Goal: Information Seeking & Learning: Learn about a topic

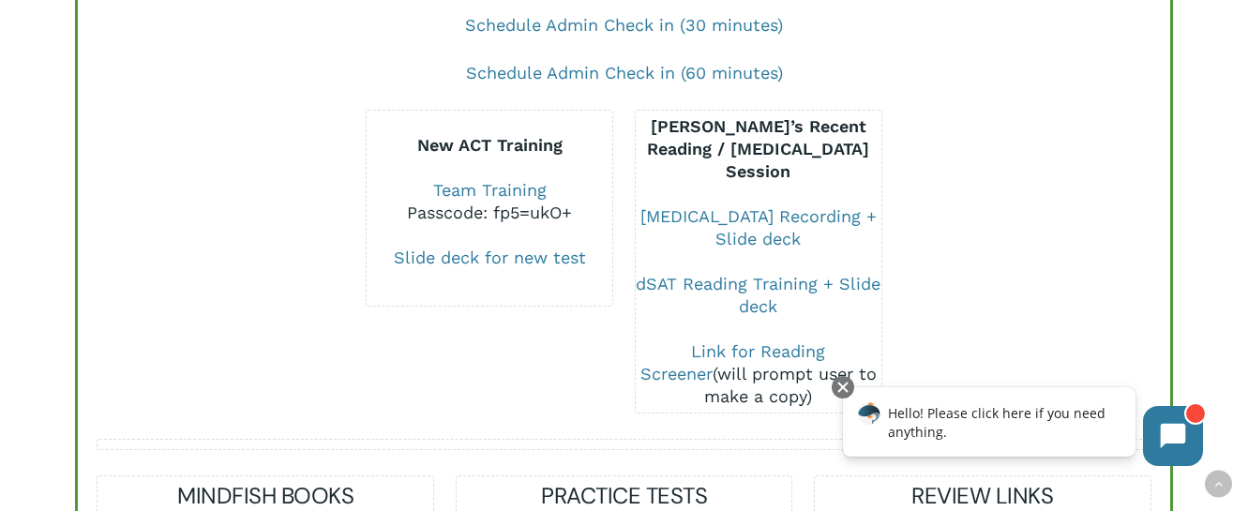
scroll to position [354, 0]
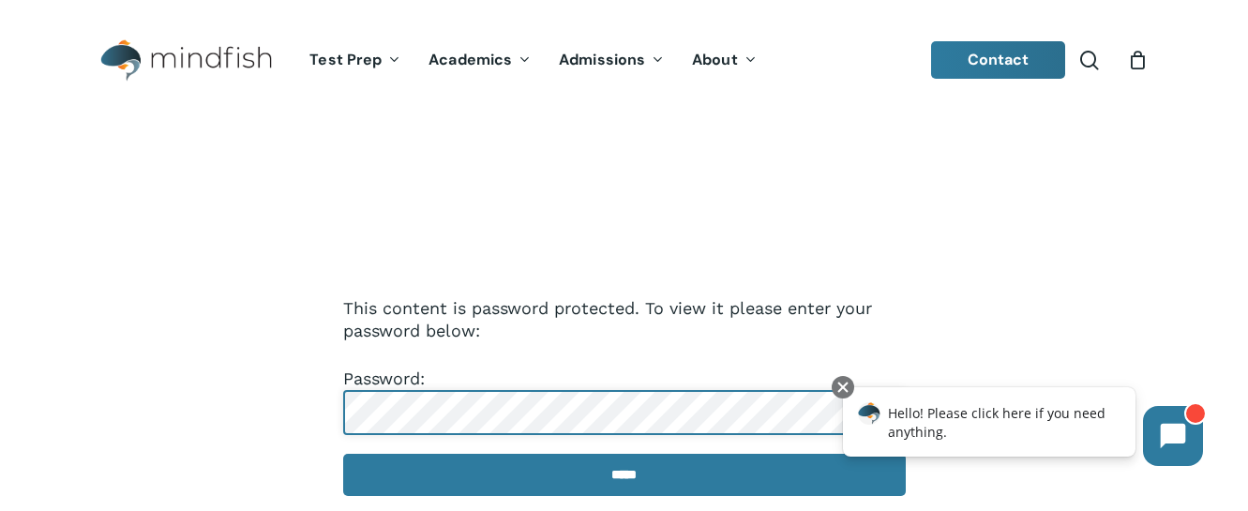
click at [624, 476] on input "*****" at bounding box center [624, 475] width 563 height 42
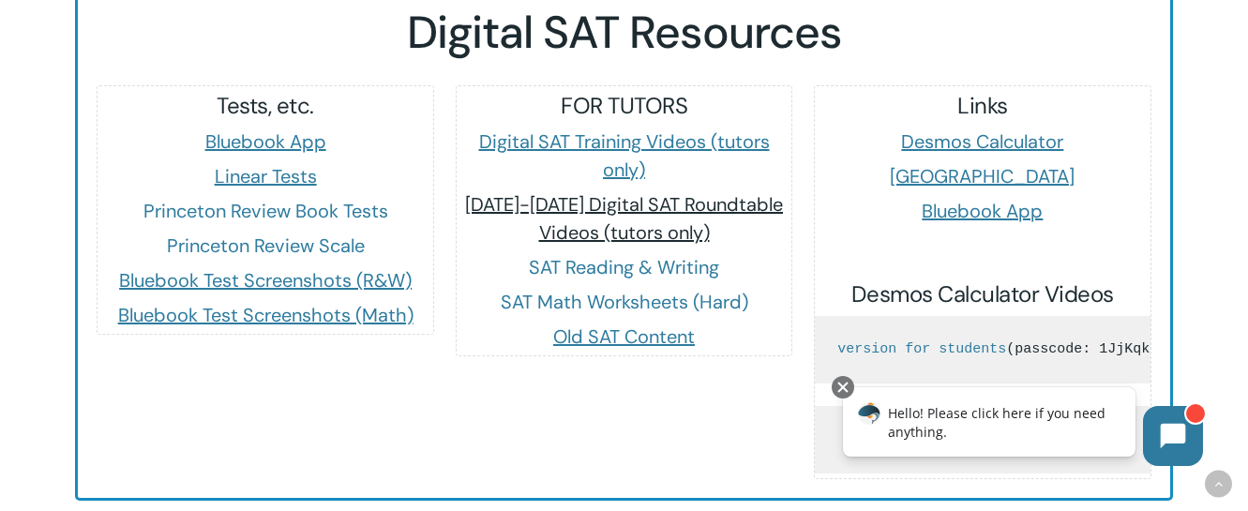
scroll to position [1800, 0]
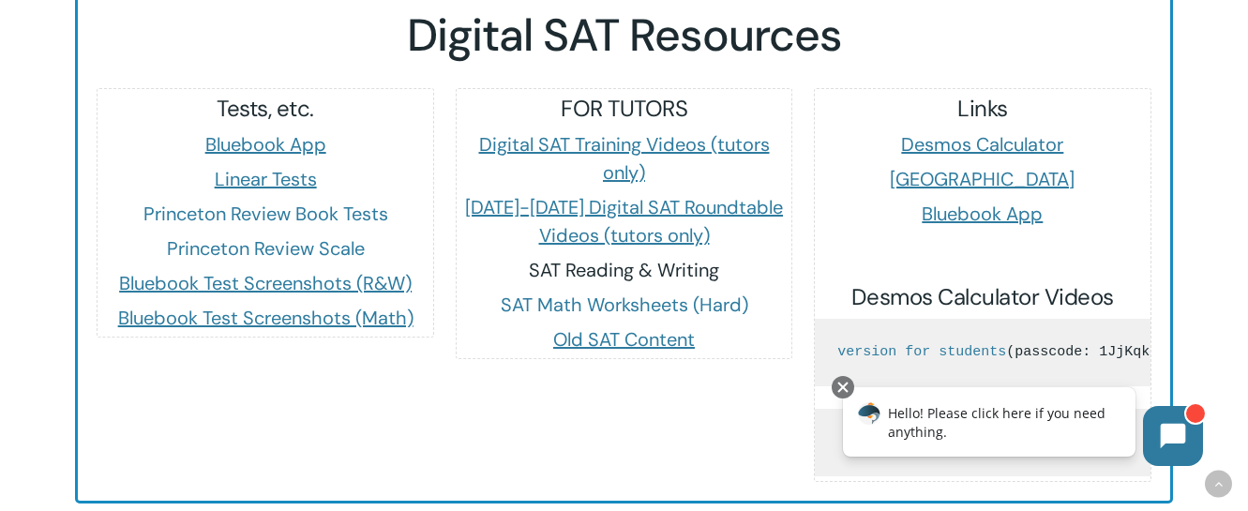
click at [661, 258] on link "SAT Reading & Writing" at bounding box center [624, 270] width 190 height 24
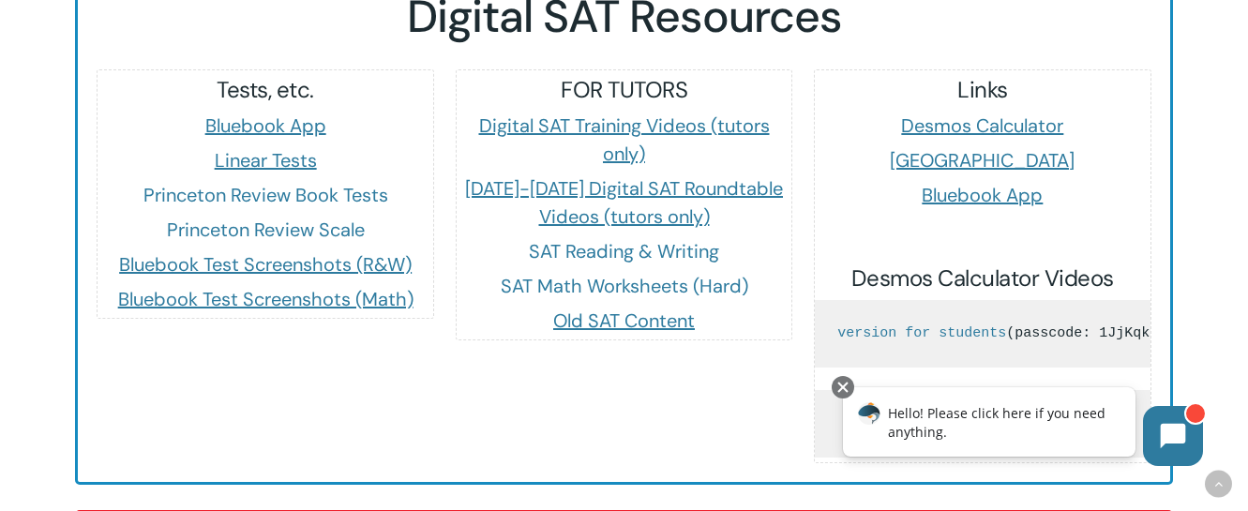
scroll to position [1833, 0]
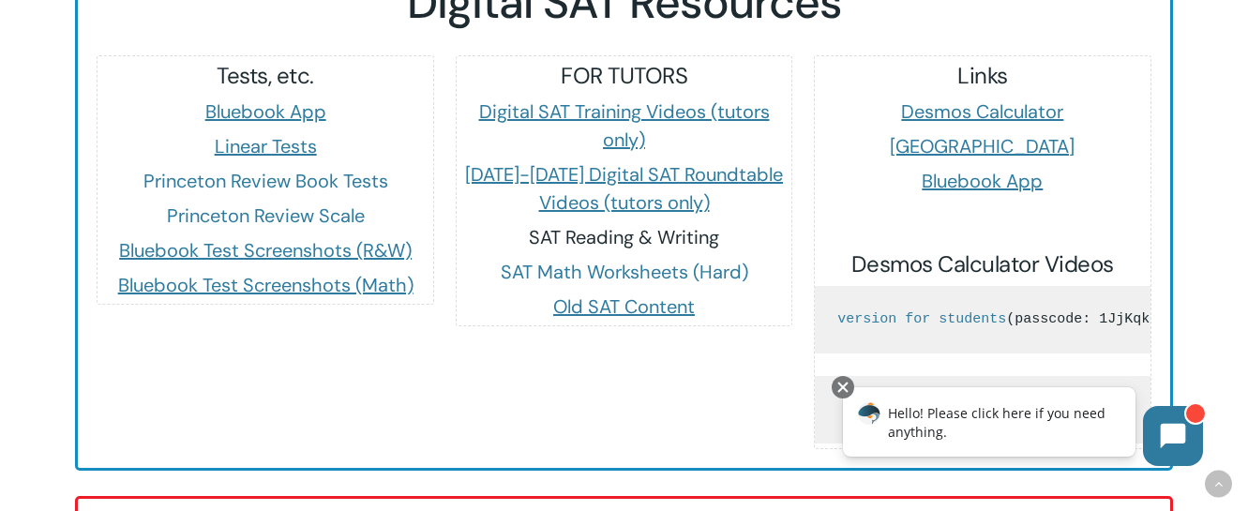
click at [673, 225] on link "SAT Reading & Writing" at bounding box center [624, 237] width 190 height 24
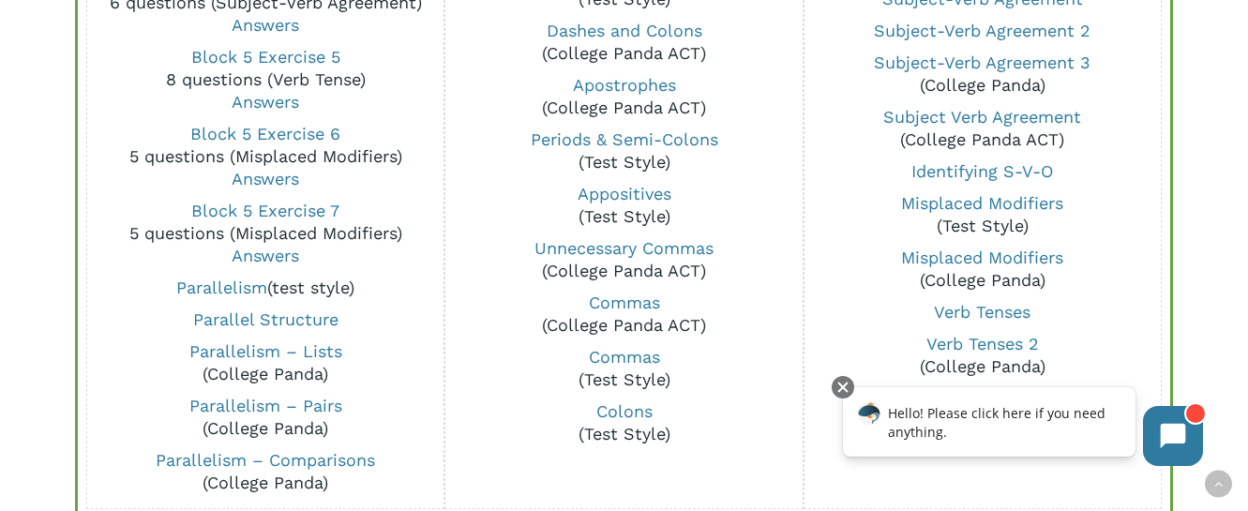
scroll to position [1825, 0]
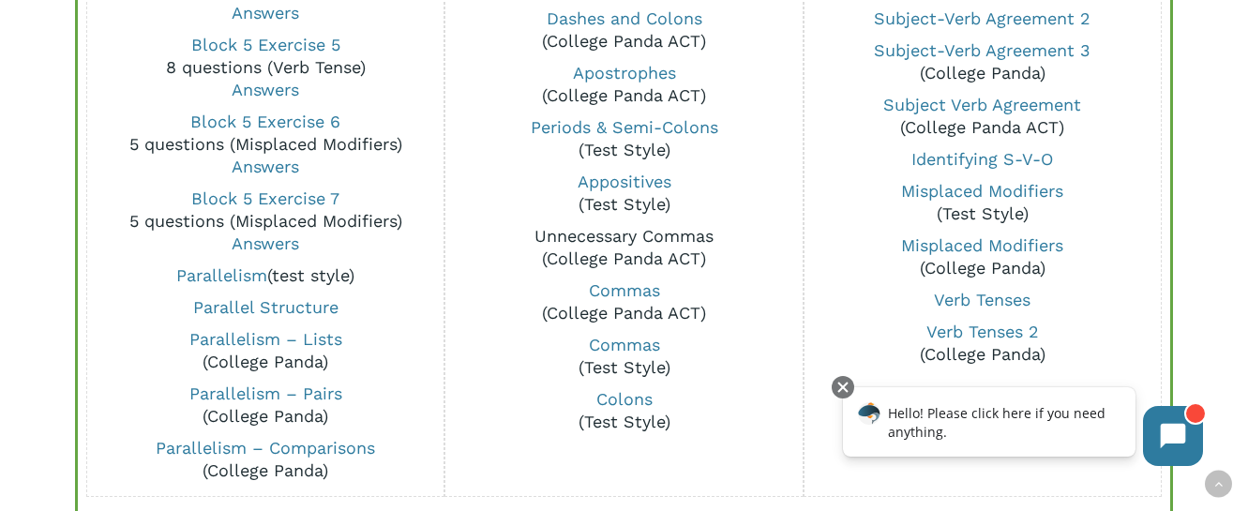
click at [656, 229] on link "Unnecessary Commas" at bounding box center [623, 236] width 179 height 20
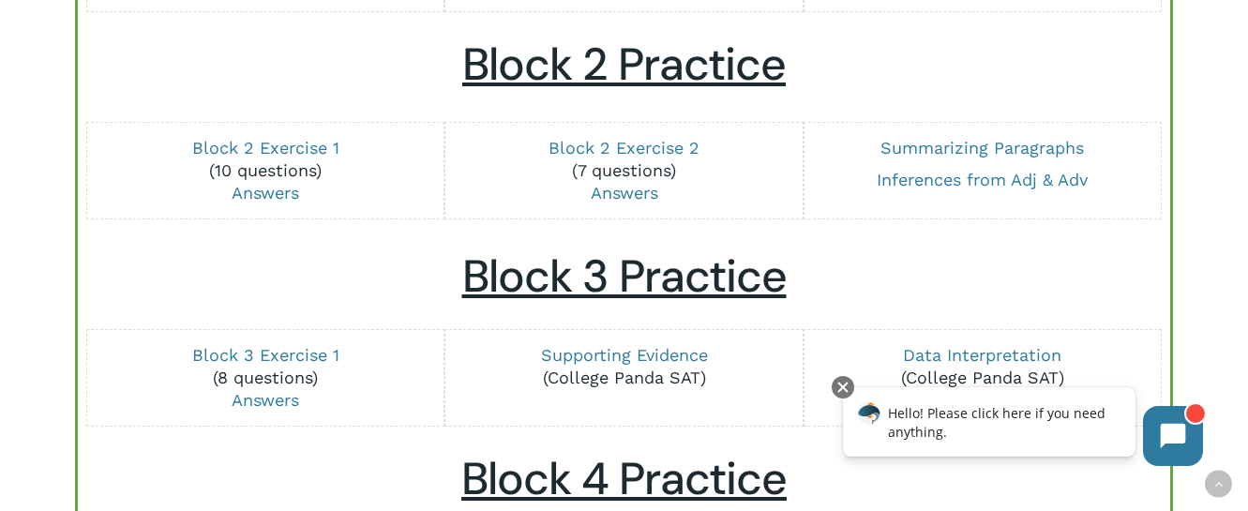
scroll to position [848, 0]
click at [834, 260] on h2 "Block 3 Practice" at bounding box center [624, 275] width 1055 height 54
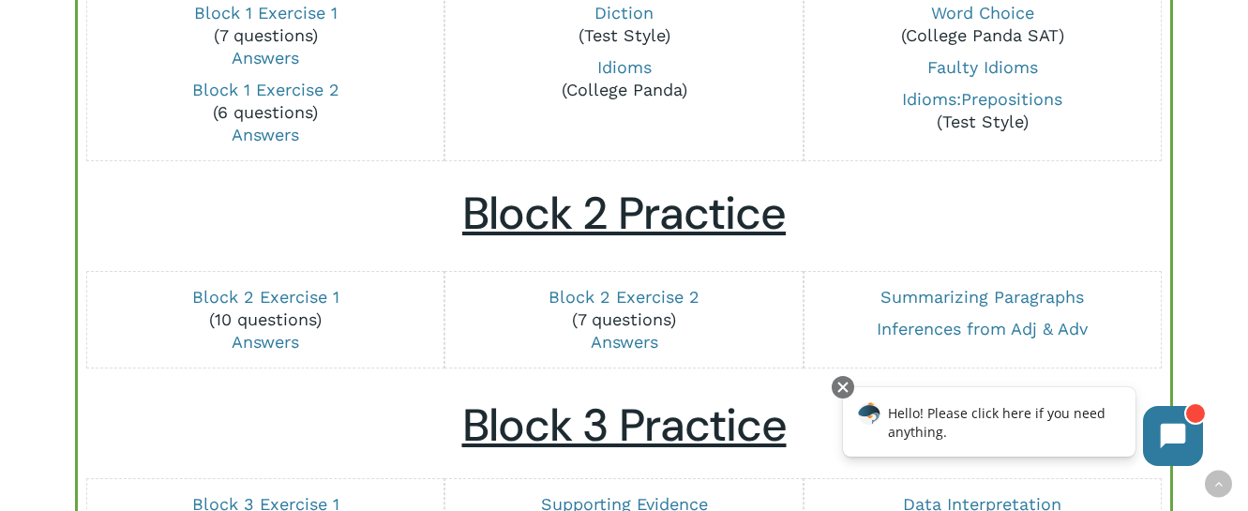
scroll to position [699, 0]
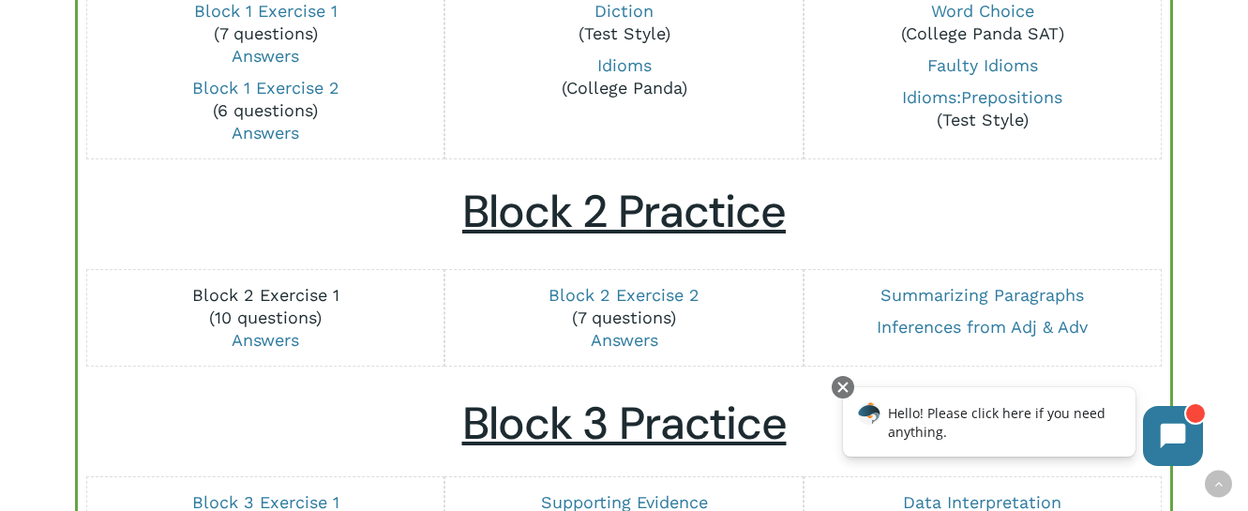
click at [321, 292] on link "Block 2 Exercise 1" at bounding box center [265, 295] width 147 height 20
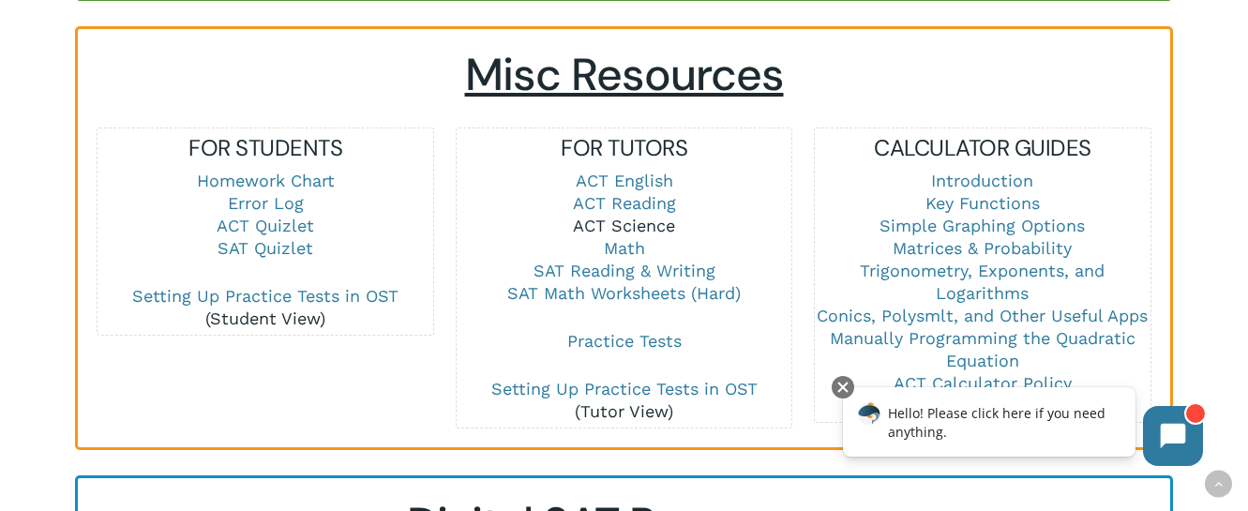
scroll to position [1322, 0]
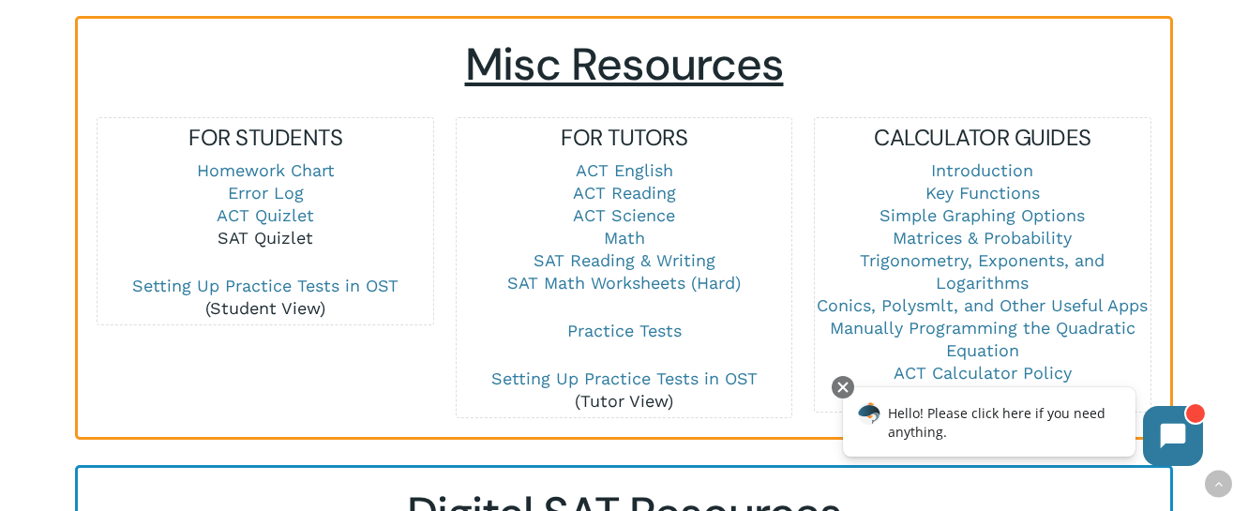
click at [277, 228] on link "SAT Quizlet" at bounding box center [266, 238] width 96 height 20
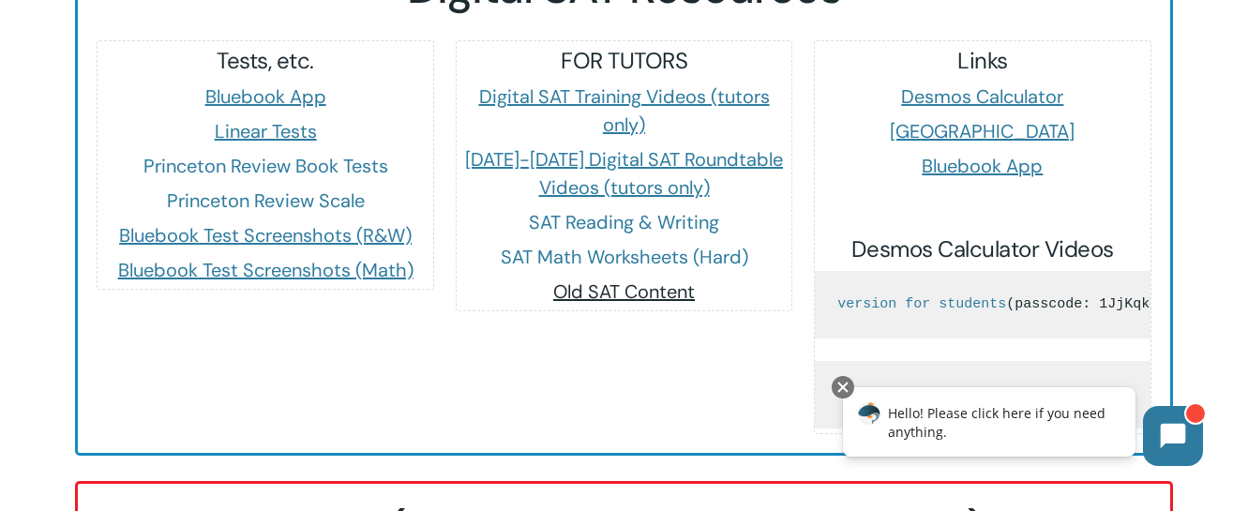
scroll to position [1849, 0]
click at [633, 244] on link "SAT Math Worksheets (Hard)" at bounding box center [625, 256] width 248 height 24
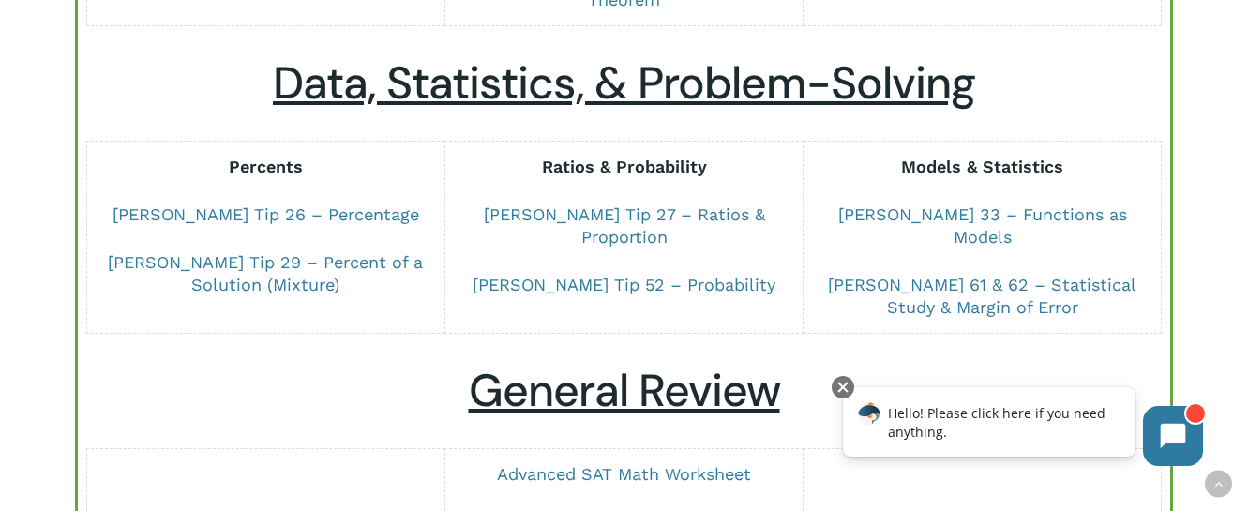
scroll to position [1424, 0]
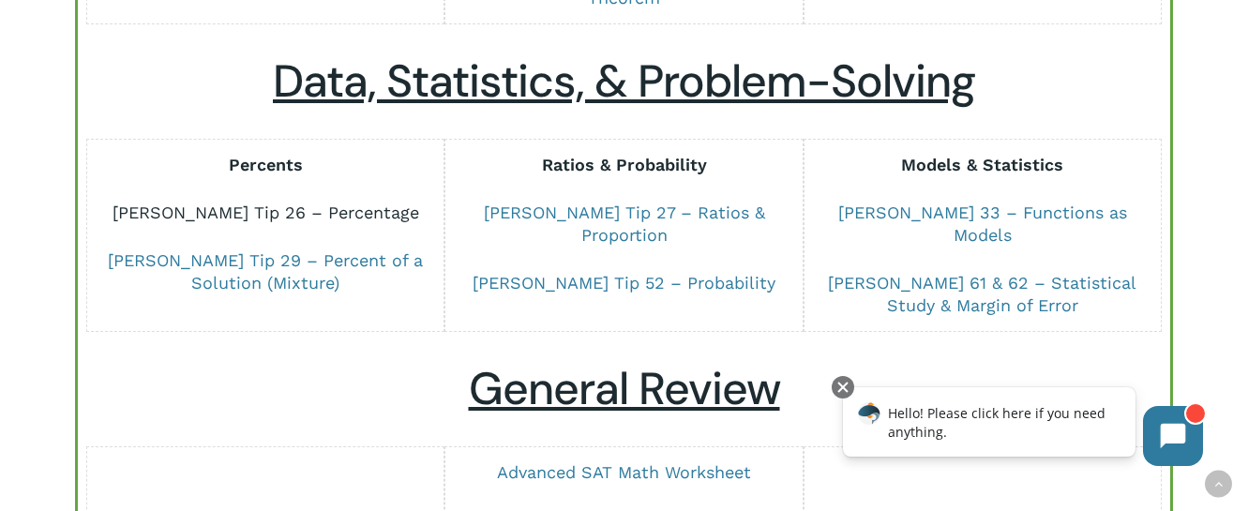
click at [269, 203] on link "[PERSON_NAME] Tip 26 – Percentage" at bounding box center [266, 213] width 307 height 20
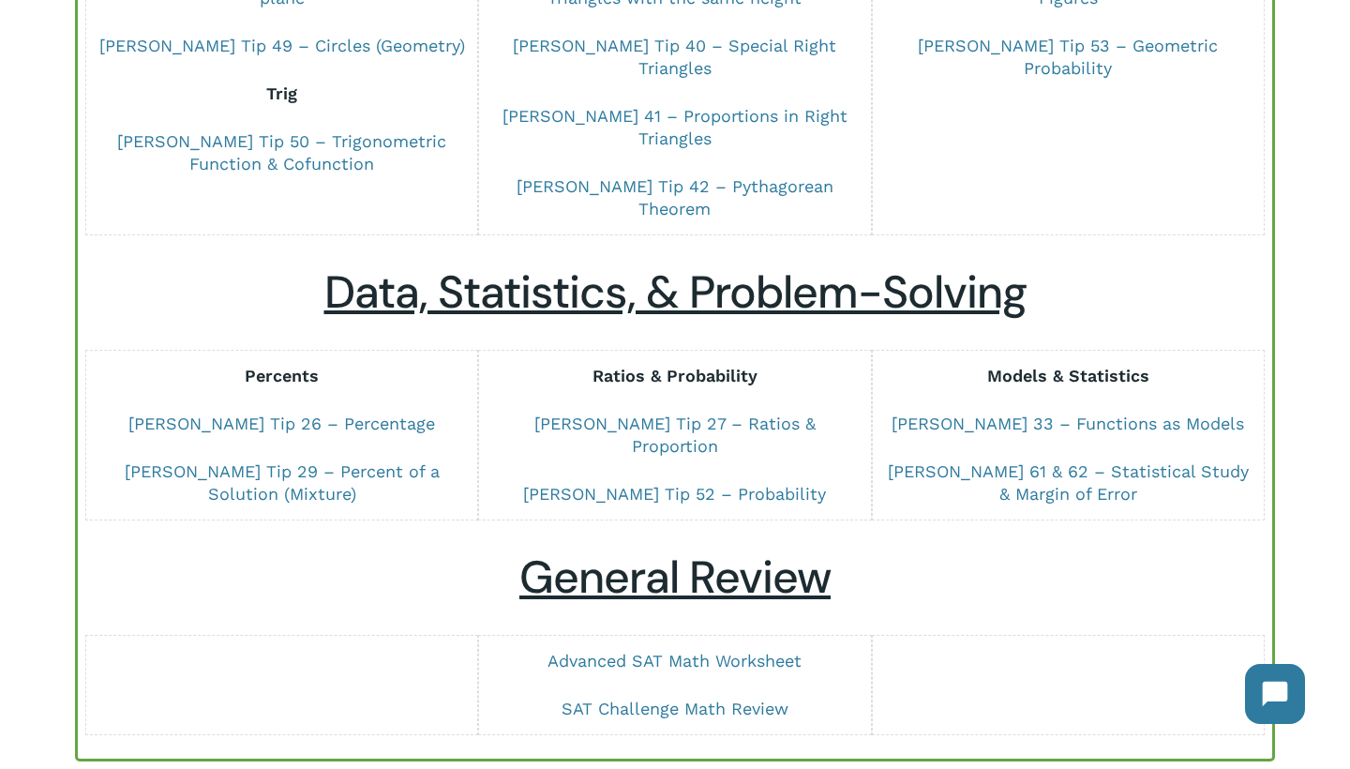
scroll to position [1208, 0]
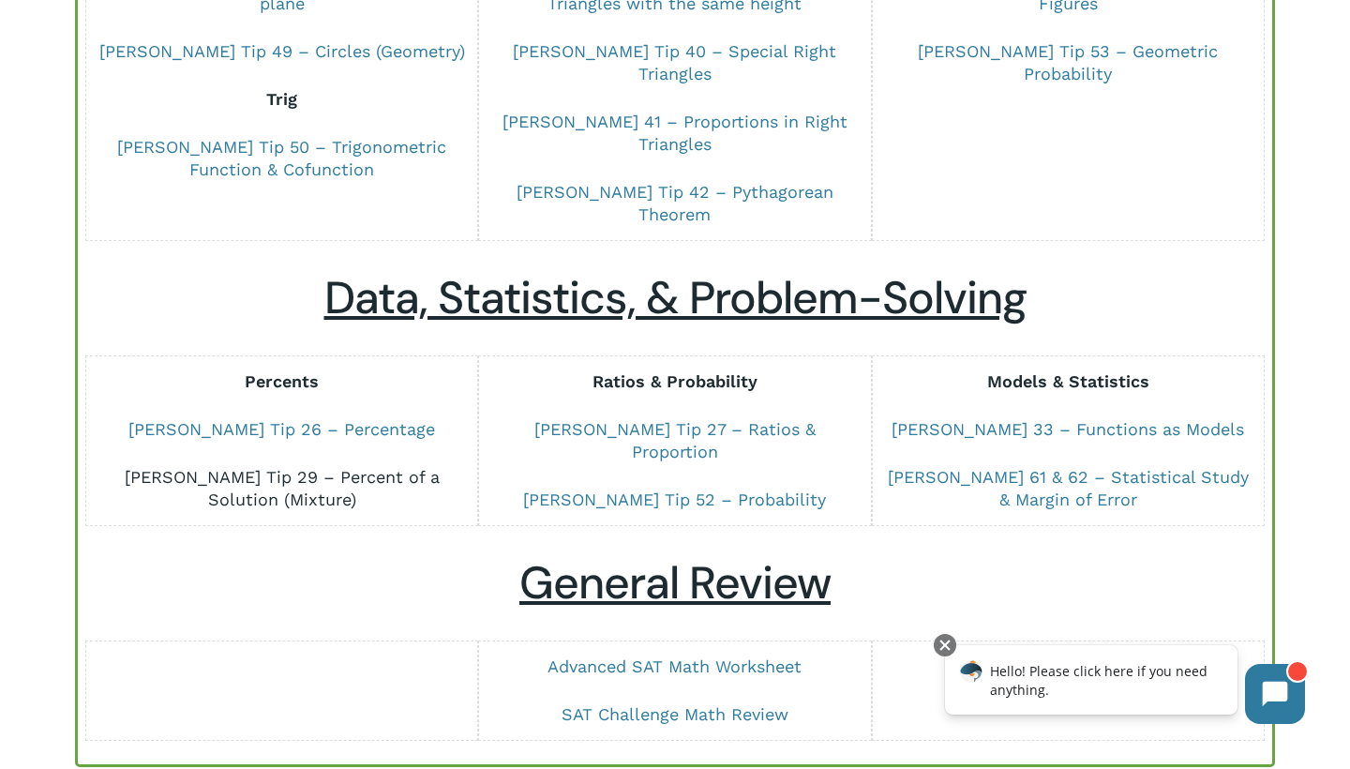
click at [386, 467] on link "[PERSON_NAME] Tip 29 – Percent of a Solution (Mixture)" at bounding box center [282, 488] width 315 height 42
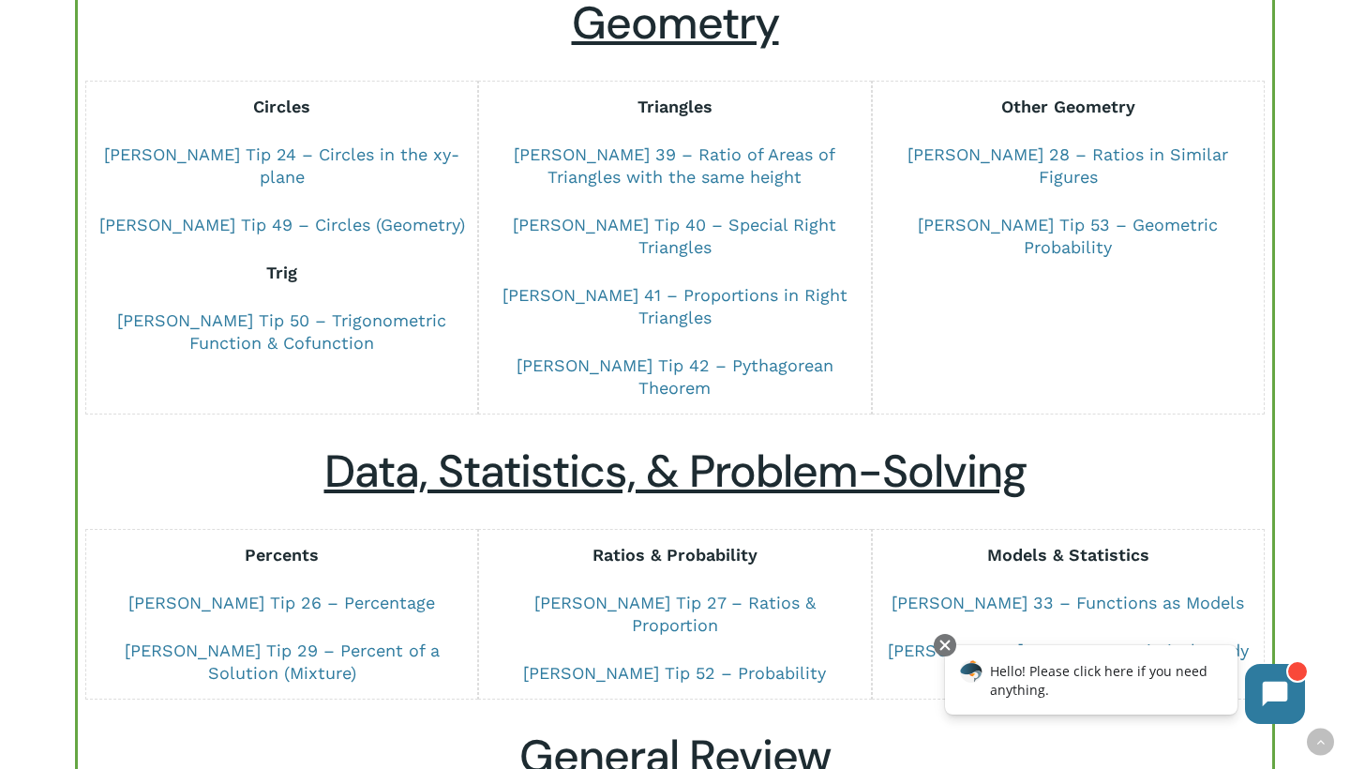
scroll to position [1030, 0]
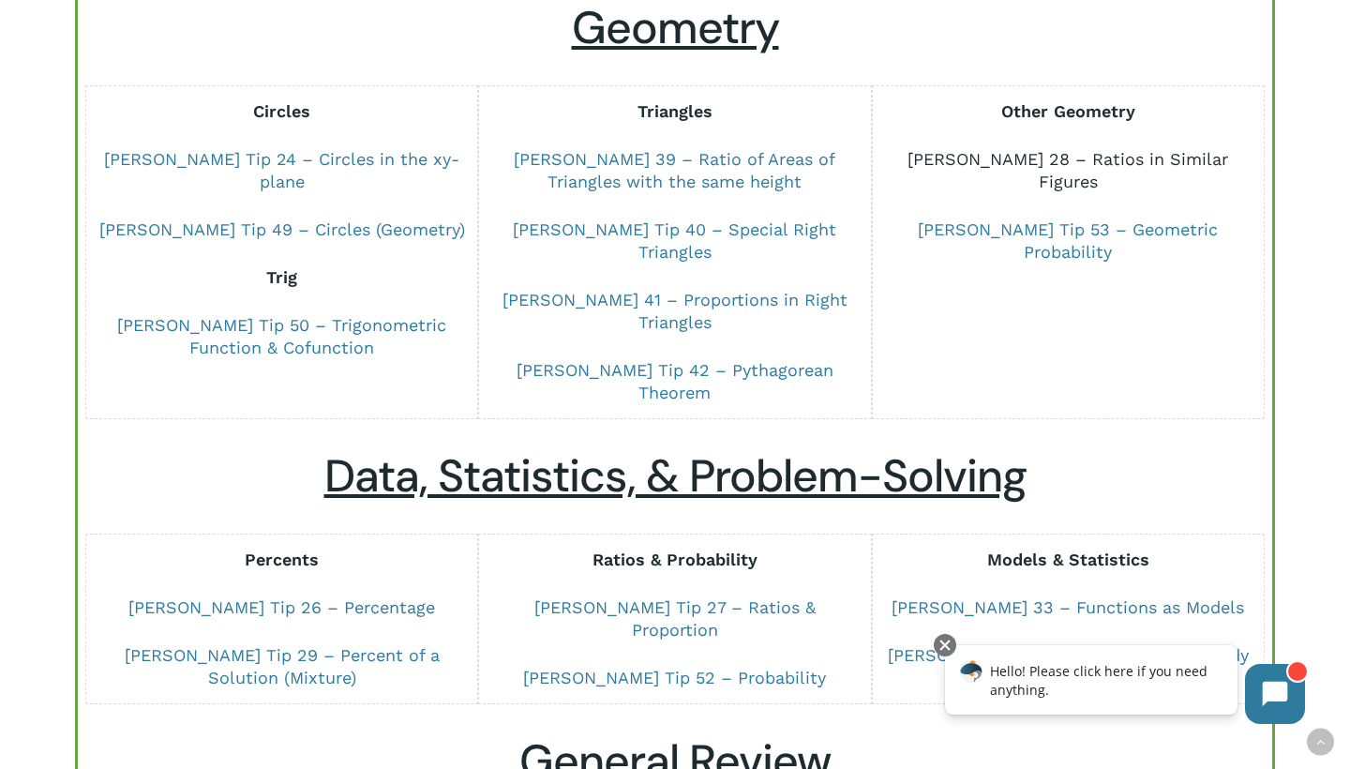
click at [1094, 149] on link "[PERSON_NAME] 28 – Ratios in Similar Figures" at bounding box center [1068, 170] width 321 height 42
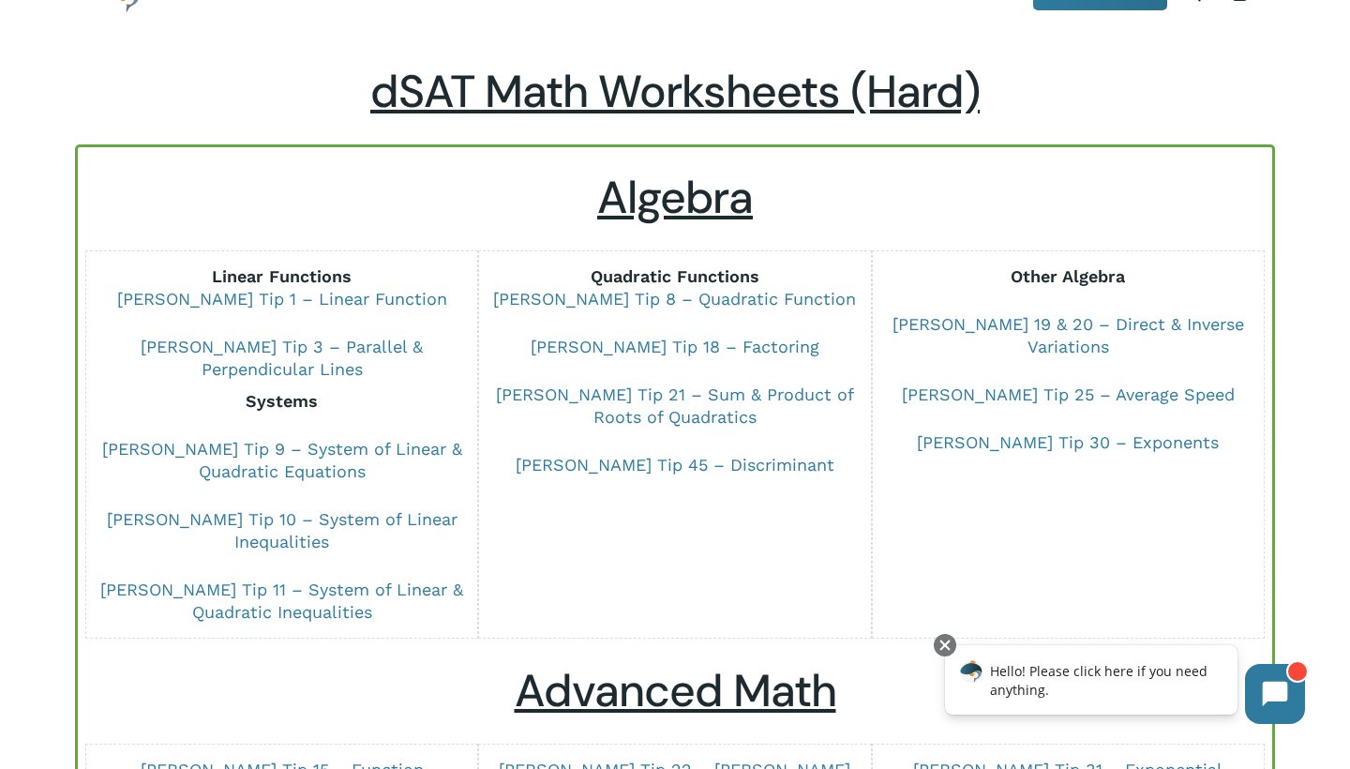
scroll to position [63, 0]
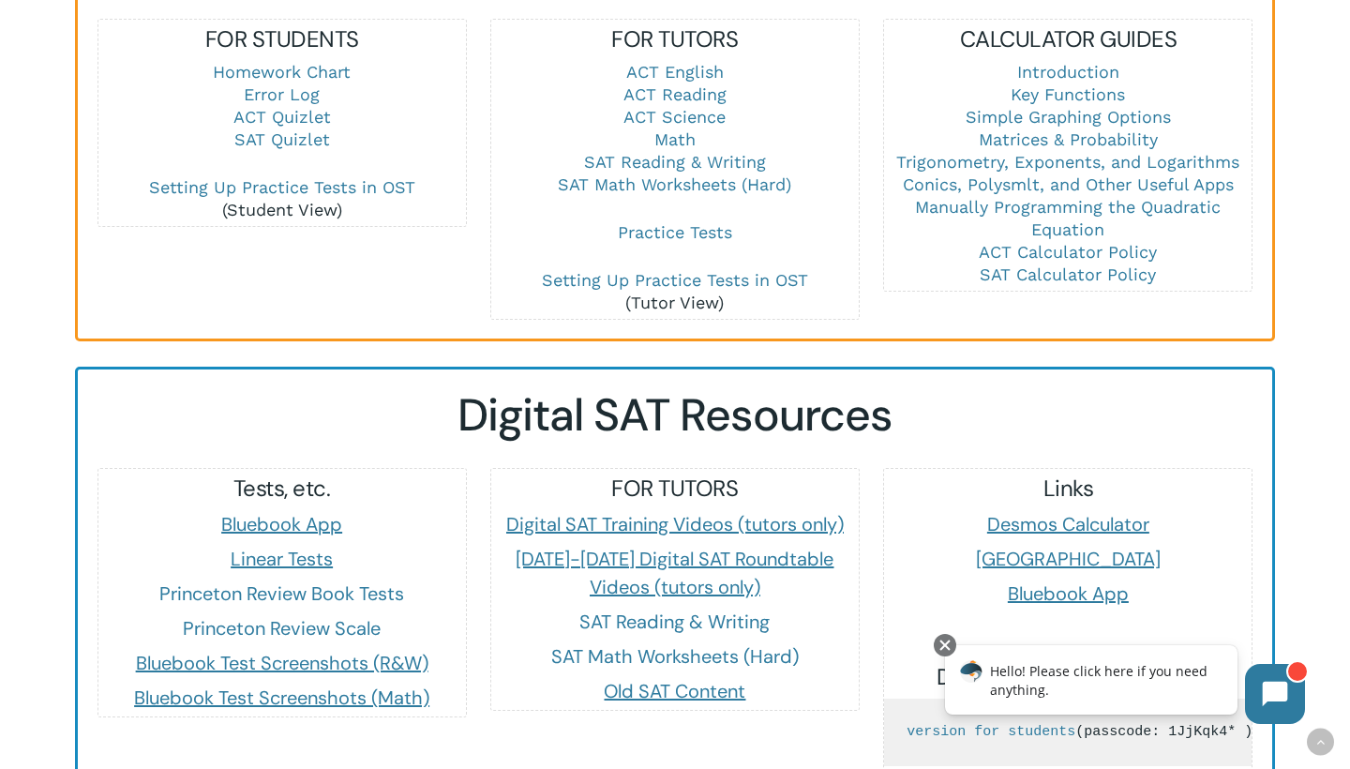
scroll to position [1400, 0]
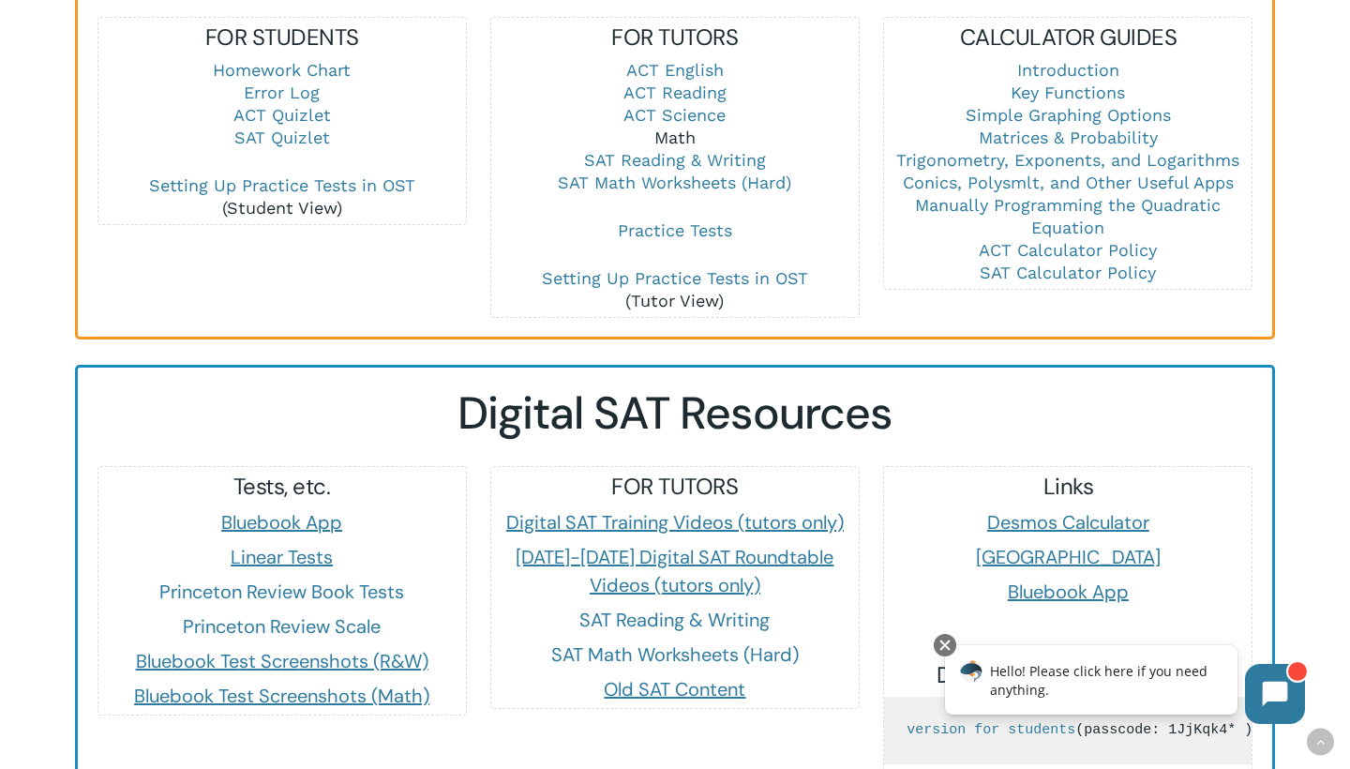
click at [684, 128] on link "Math" at bounding box center [674, 138] width 41 height 20
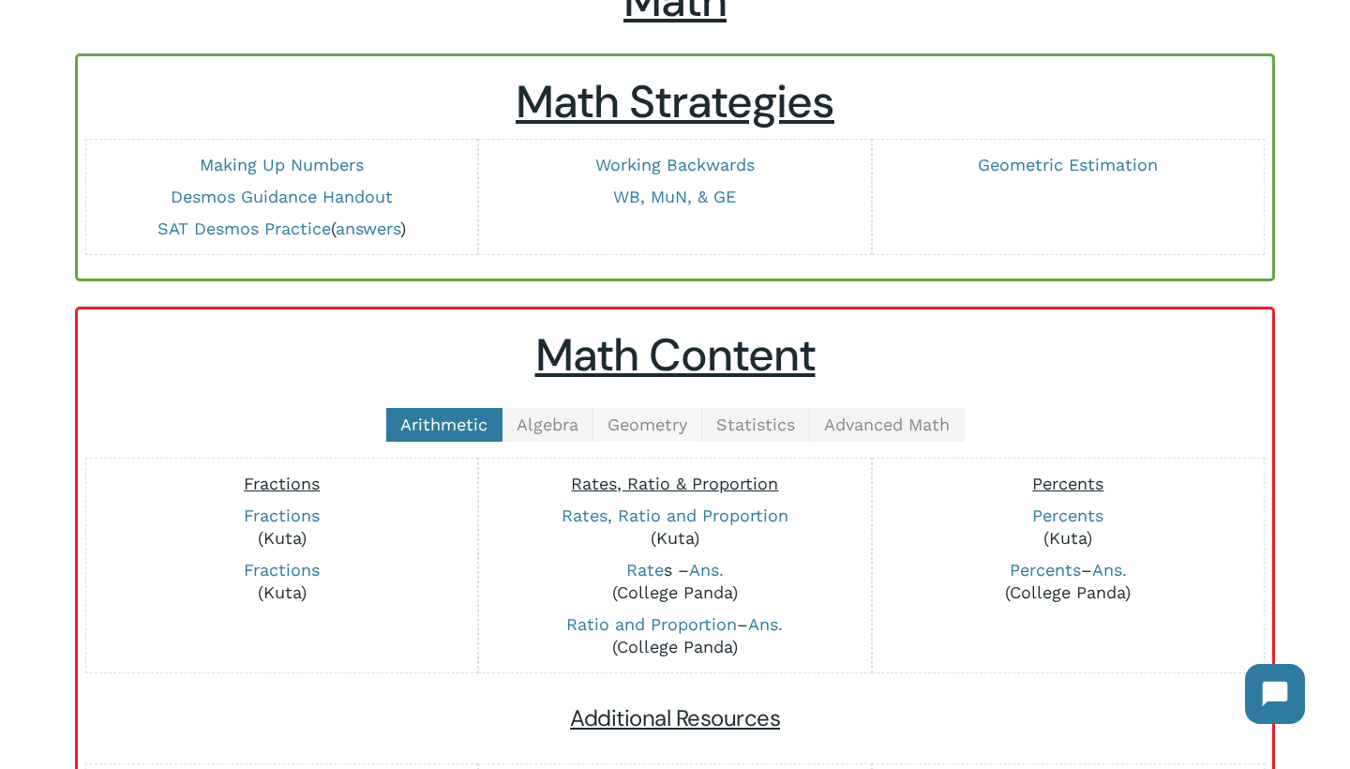
click at [643, 430] on span "Geometry" at bounding box center [648, 424] width 80 height 20
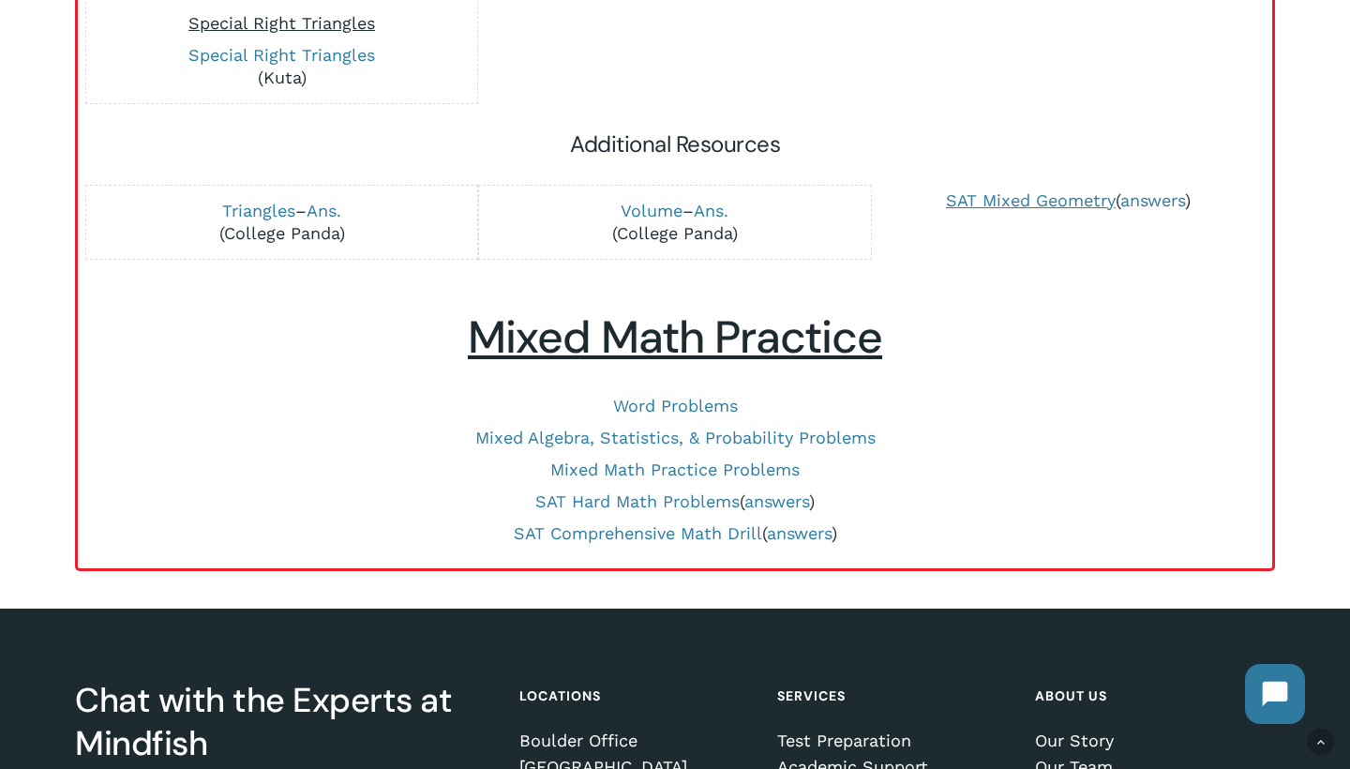
scroll to position [1132, 0]
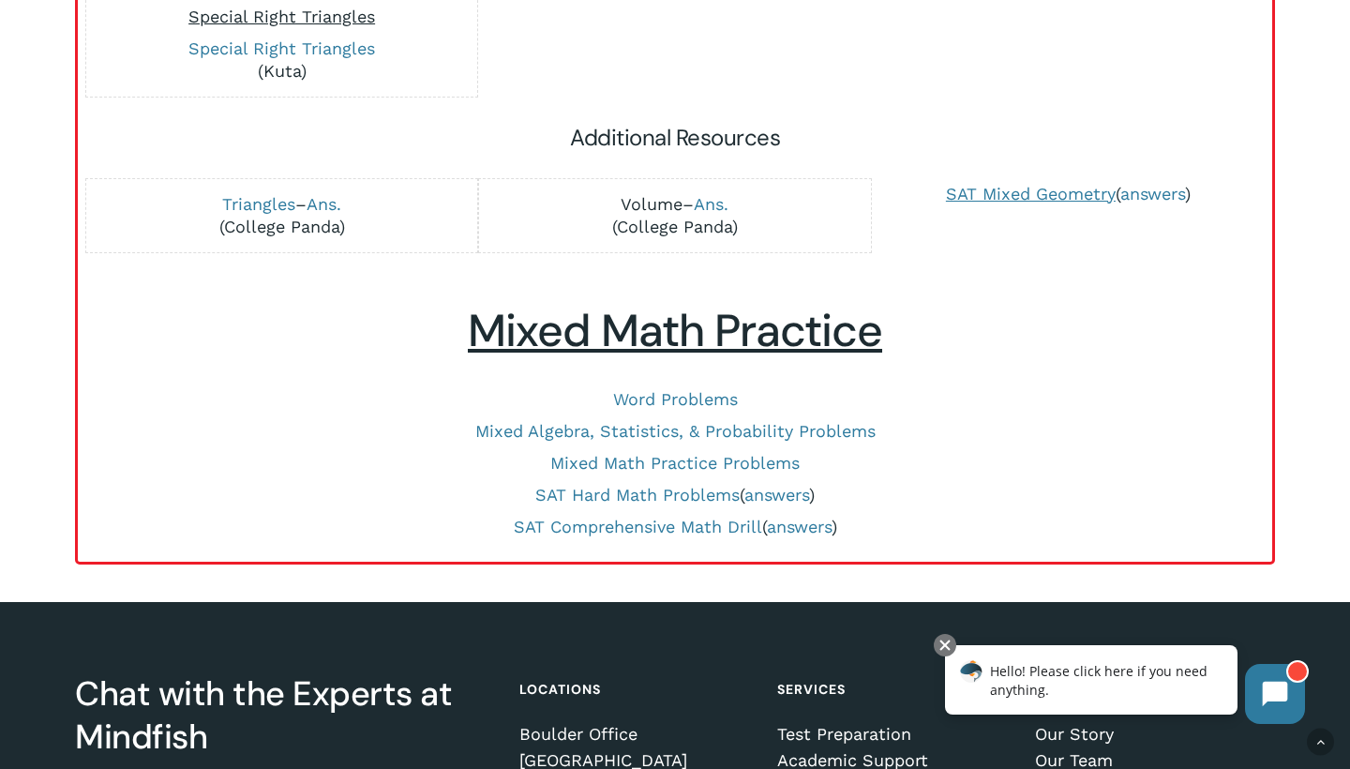
click at [645, 202] on link "Volume" at bounding box center [652, 204] width 62 height 20
